Goal: Information Seeking & Learning: Learn about a topic

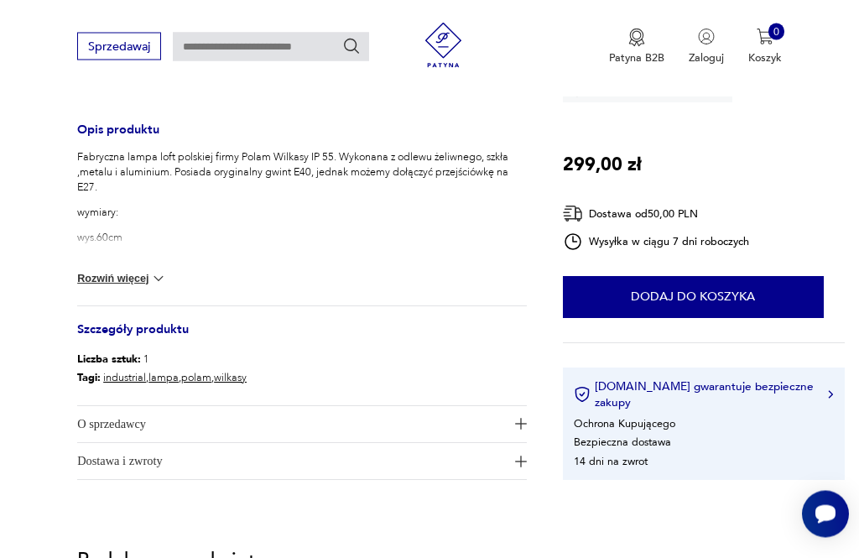
scroll to position [648, 0]
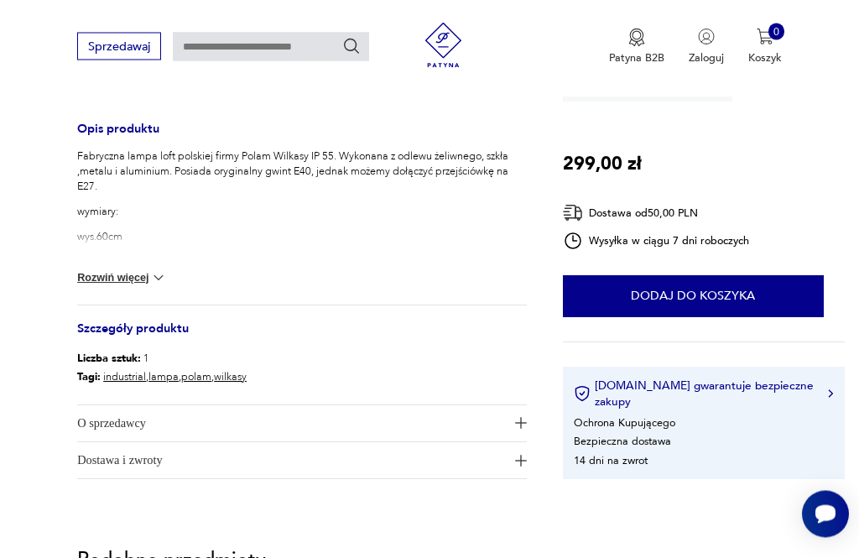
click at [153, 284] on img at bounding box center [158, 278] width 17 height 17
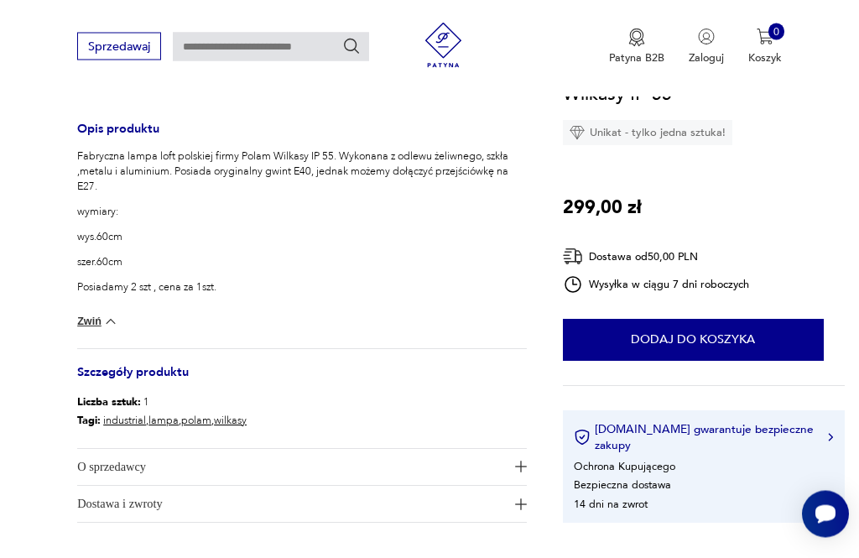
scroll to position [649, 0]
click at [105, 324] on img at bounding box center [110, 321] width 17 height 17
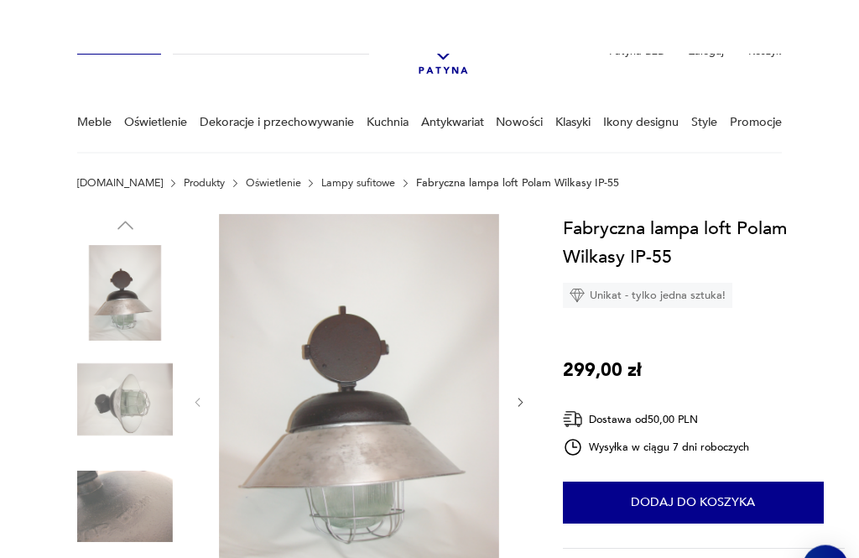
scroll to position [0, 0]
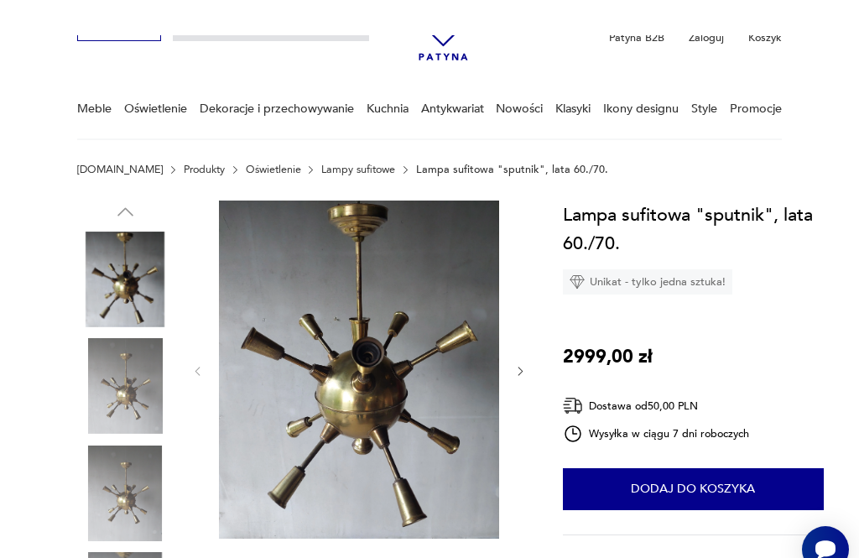
scroll to position [61, 0]
